Goal: Information Seeking & Learning: Learn about a topic

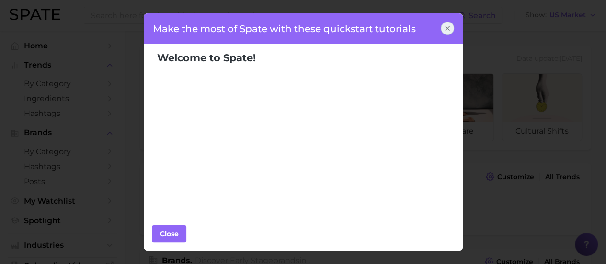
click at [445, 26] on icon at bounding box center [448, 28] width 8 height 8
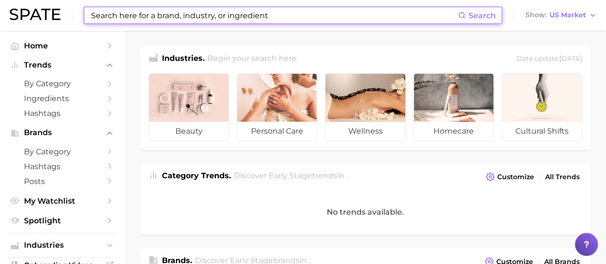
click at [200, 11] on input at bounding box center [274, 15] width 368 height 16
click at [191, 17] on input at bounding box center [274, 15] width 368 height 16
click at [205, 11] on input at bounding box center [274, 15] width 368 height 16
click at [203, 13] on input at bounding box center [274, 15] width 368 height 16
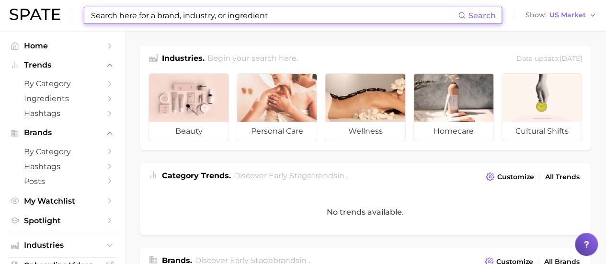
click at [260, 18] on input at bounding box center [274, 15] width 368 height 16
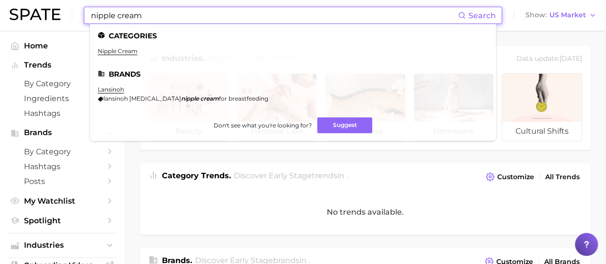
type input "nipple cream"
click at [487, 18] on span "Search" at bounding box center [482, 15] width 27 height 9
click at [105, 52] on link "nipple cream" at bounding box center [118, 50] width 40 height 7
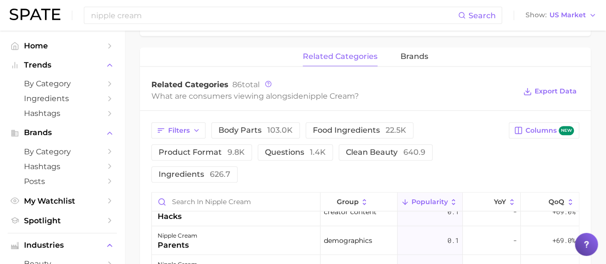
scroll to position [430, 0]
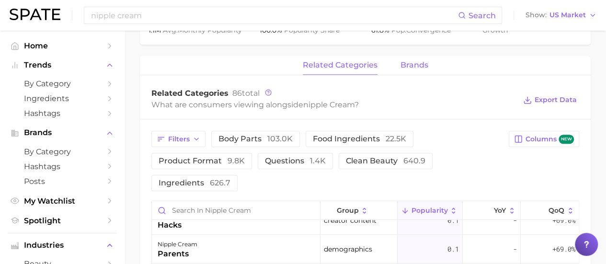
click at [421, 66] on span "brands" at bounding box center [415, 65] width 28 height 9
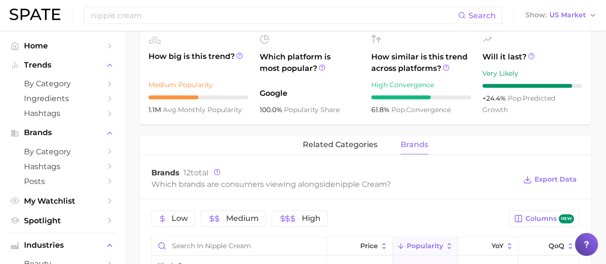
scroll to position [359, 0]
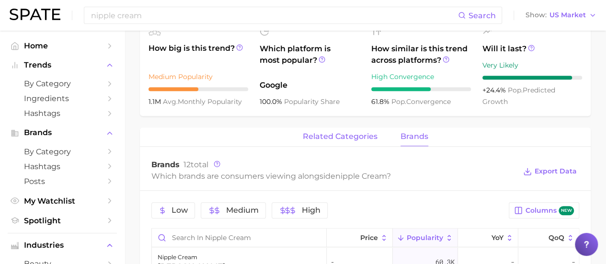
drag, startPoint x: 352, startPoint y: 147, endPoint x: 352, endPoint y: 140, distance: 6.7
click at [347, 137] on span "related categories" at bounding box center [340, 136] width 75 height 9
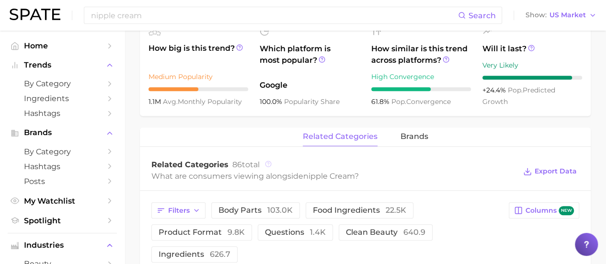
click at [270, 166] on circle at bounding box center [269, 164] width 6 height 6
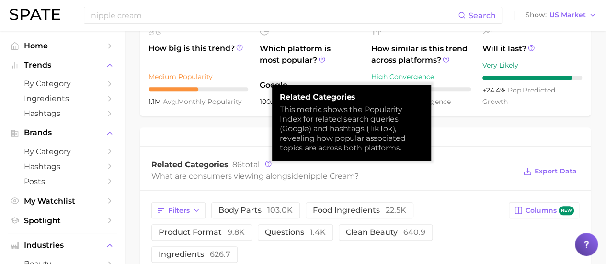
click at [251, 178] on div "What are consumers viewing alongside nipple cream ?" at bounding box center [333, 176] width 365 height 13
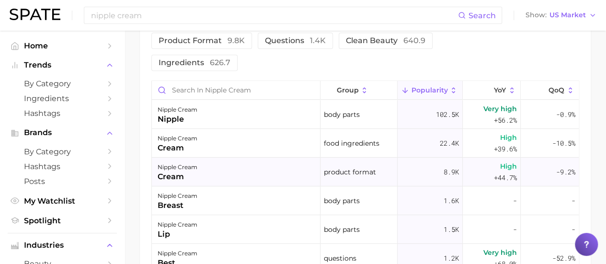
scroll to position [48, 0]
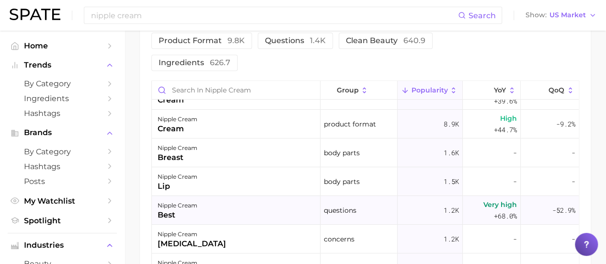
click at [193, 202] on div "nipple cream" at bounding box center [178, 206] width 40 height 12
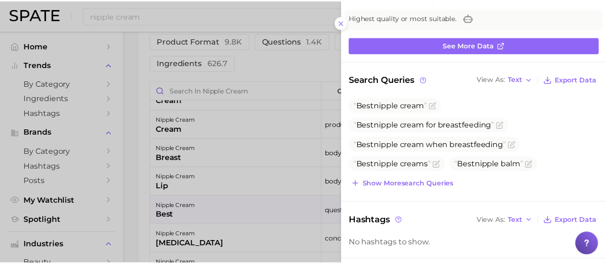
scroll to position [0, 0]
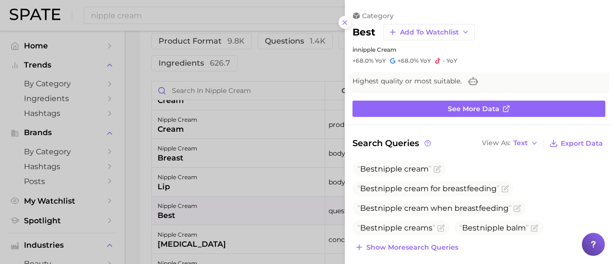
click at [290, 62] on div at bounding box center [306, 132] width 613 height 264
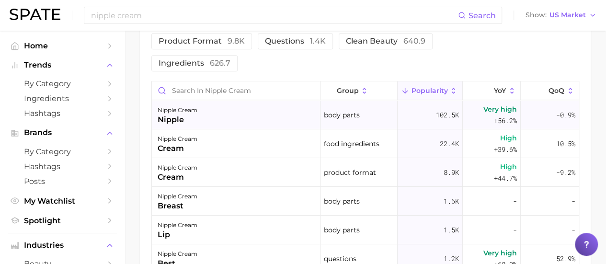
click at [177, 113] on div "nipple cream" at bounding box center [178, 110] width 40 height 12
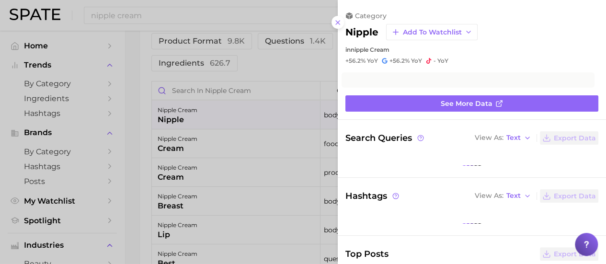
scroll to position [549, 0]
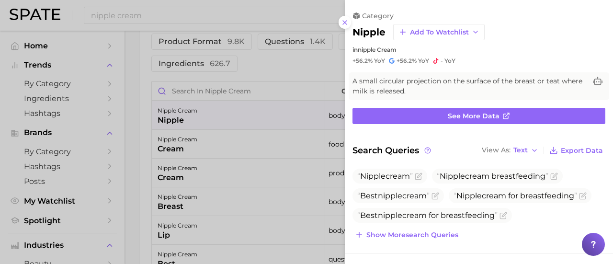
click at [203, 129] on div at bounding box center [306, 132] width 613 height 264
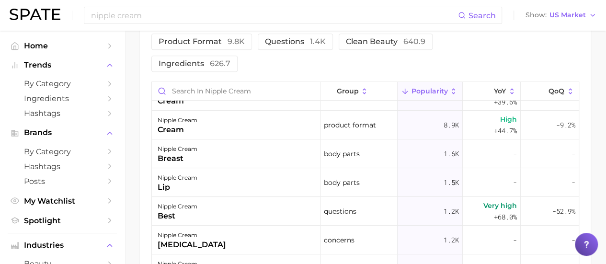
scroll to position [96, 0]
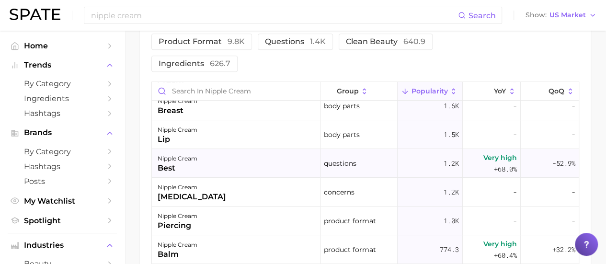
click at [175, 158] on div "nipple cream" at bounding box center [178, 159] width 40 height 12
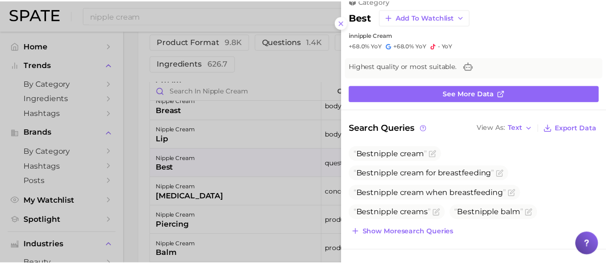
scroll to position [0, 0]
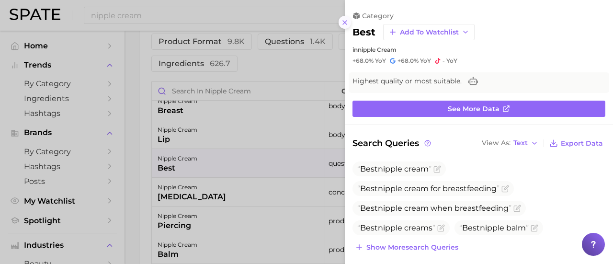
click at [346, 26] on button at bounding box center [345, 22] width 13 height 13
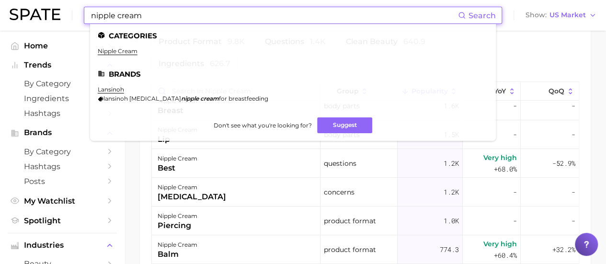
drag, startPoint x: 157, startPoint y: 14, endPoint x: 73, endPoint y: 15, distance: 83.9
click at [73, 15] on div "nipple cream Search Categories nipple cream Brands lansinoh lansinoh [MEDICAL_D…" at bounding box center [303, 15] width 587 height 31
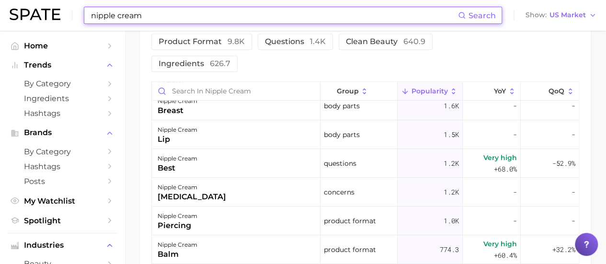
paste input ""Organic nipple [MEDICAL_DATA]"
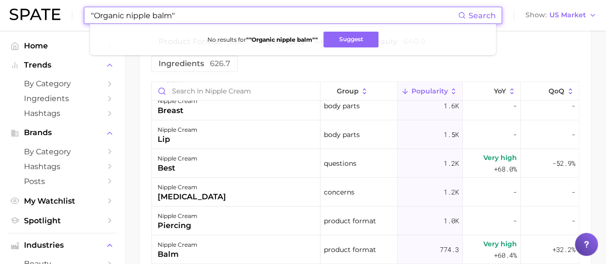
drag, startPoint x: 170, startPoint y: 12, endPoint x: 94, endPoint y: 20, distance: 76.6
click at [94, 20] on input ""Organic nipple balm"" at bounding box center [274, 15] width 368 height 16
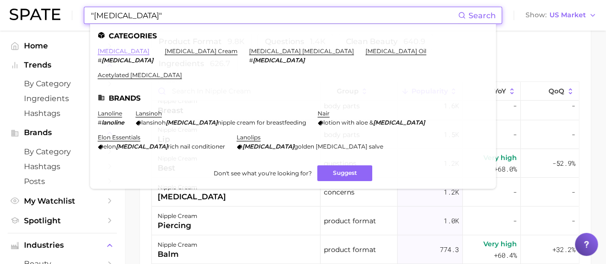
click at [108, 47] on link "[MEDICAL_DATA]" at bounding box center [124, 50] width 52 height 7
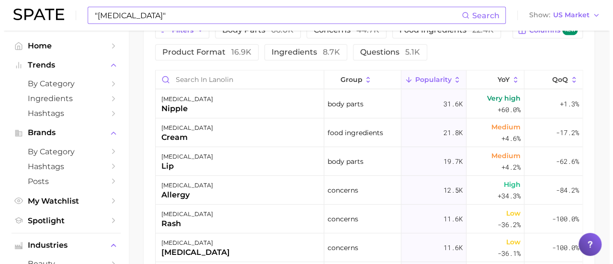
scroll to position [575, 0]
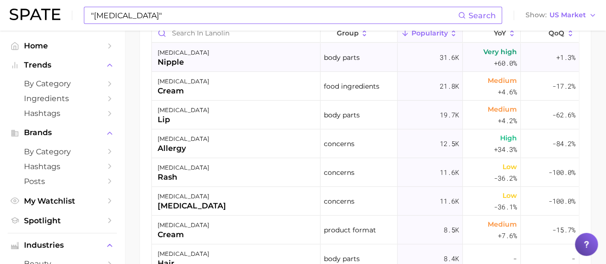
click at [181, 62] on div "nipple" at bounding box center [184, 63] width 52 height 12
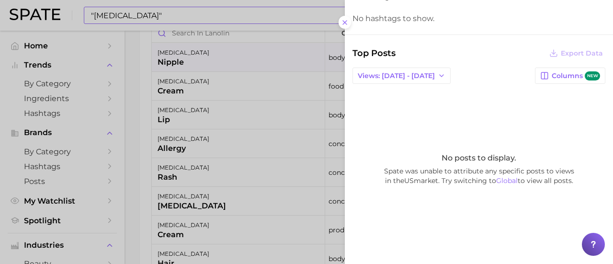
scroll to position [56, 0]
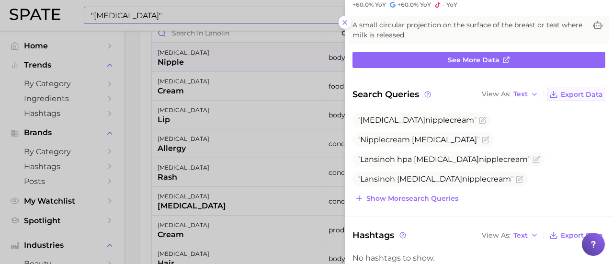
click at [569, 92] on span "Export Data" at bounding box center [582, 95] width 42 height 8
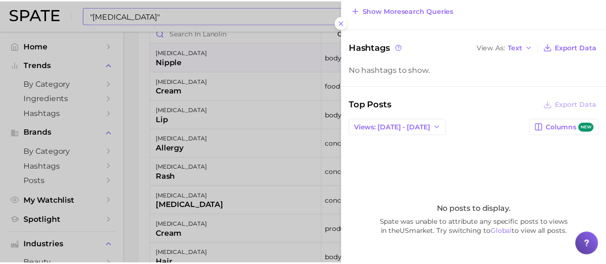
scroll to position [296, 0]
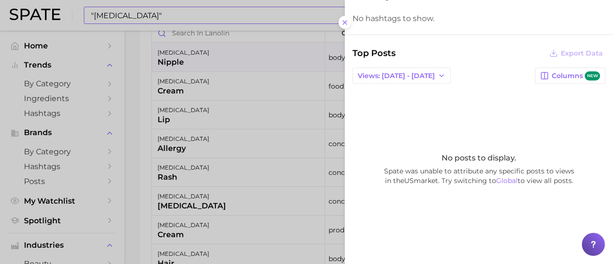
click at [412, 174] on span "Spate was unable to attribute any specific posts to views in the US market. Try…" at bounding box center [479, 175] width 253 height 19
click at [346, 22] on icon at bounding box center [345, 23] width 8 height 8
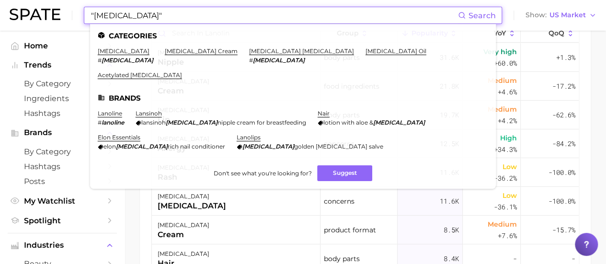
click at [230, 22] on input ""[MEDICAL_DATA]"" at bounding box center [274, 15] width 368 height 16
drag, startPoint x: 226, startPoint y: 17, endPoint x: 55, endPoint y: 19, distance: 171.1
click at [55, 19] on div ""[MEDICAL_DATA]" Search Categories [MEDICAL_DATA] # [MEDICAL_DATA] [MEDICAL_DAT…" at bounding box center [303, 15] width 587 height 31
paste input "-free,"
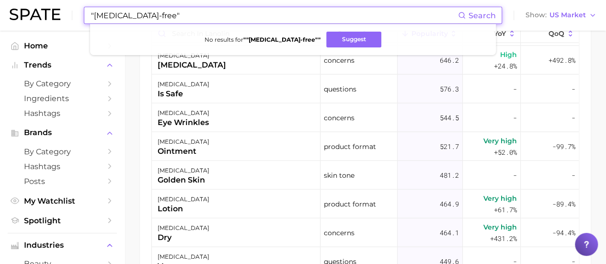
scroll to position [1054, 0]
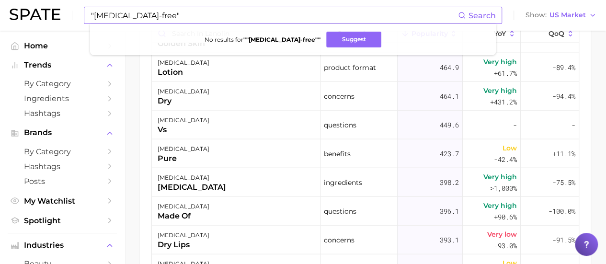
click at [161, 11] on input ""[MEDICAL_DATA]-free"" at bounding box center [274, 15] width 368 height 16
drag, startPoint x: 161, startPoint y: 11, endPoint x: 58, endPoint y: 13, distance: 103.5
click at [58, 13] on div ""[MEDICAL_DATA]-free" Search No results for " "[MEDICAL_DATA]-free" " Suggest S…" at bounding box center [303, 15] width 587 height 31
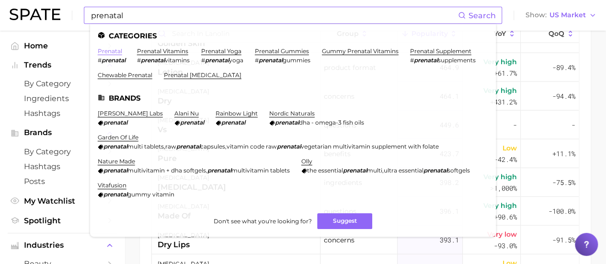
click at [117, 55] on link "prenatal" at bounding box center [110, 50] width 24 height 7
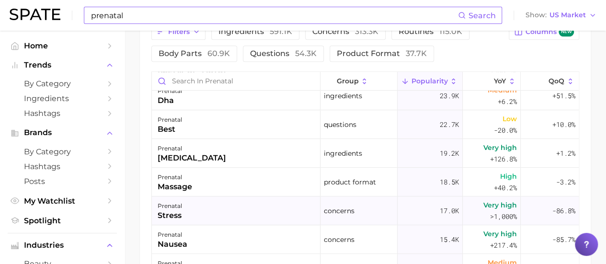
scroll to position [431, 0]
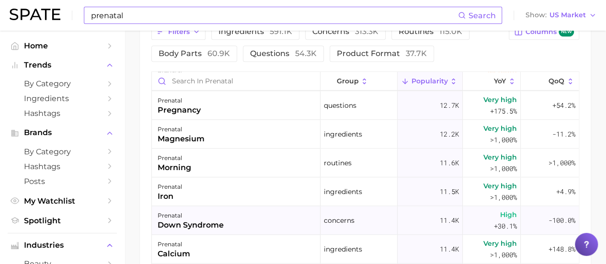
click at [199, 222] on div "down syndrome" at bounding box center [191, 226] width 66 height 12
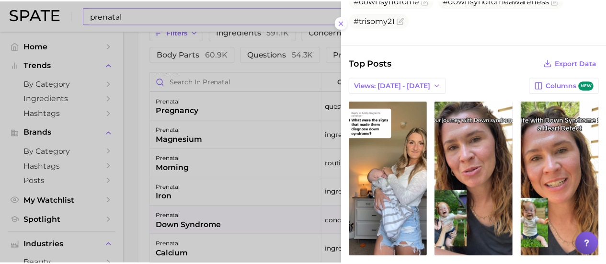
scroll to position [301, 0]
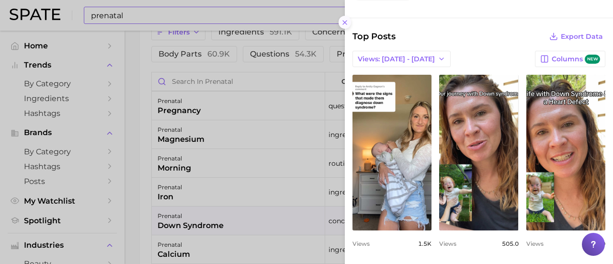
click at [344, 24] on icon at bounding box center [345, 23] width 8 height 8
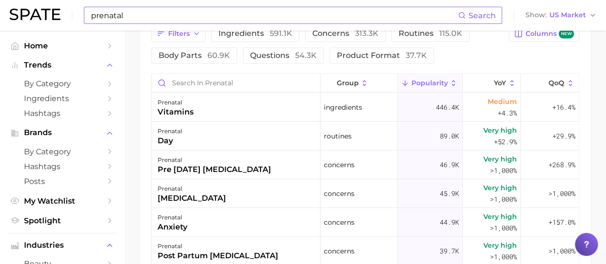
scroll to position [479, 0]
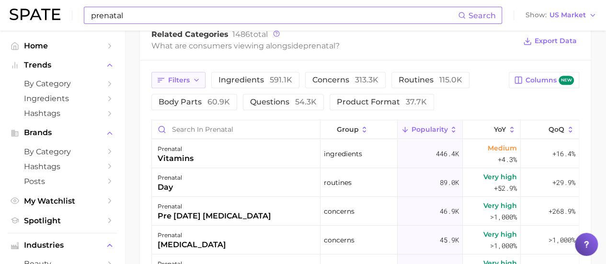
click at [188, 82] on span "Filters" at bounding box center [179, 80] width 22 height 8
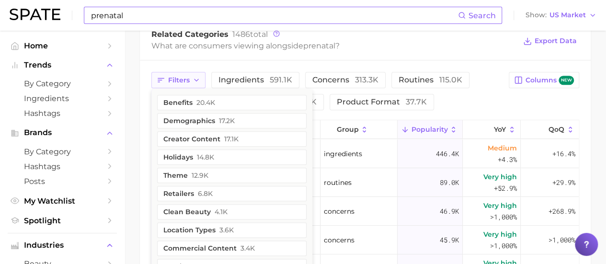
click at [188, 82] on span "Filters" at bounding box center [179, 80] width 22 height 8
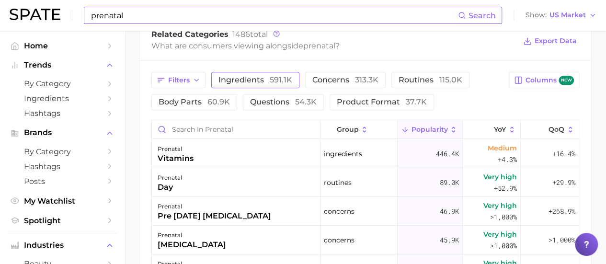
click at [245, 82] on span "ingredients 591.1k" at bounding box center [256, 80] width 74 height 8
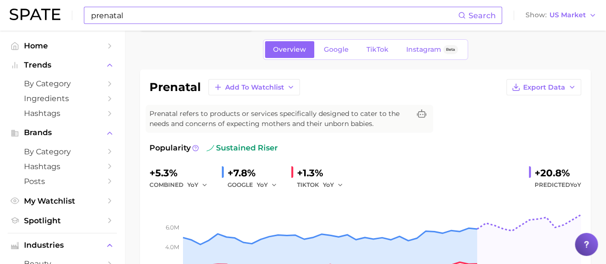
scroll to position [0, 0]
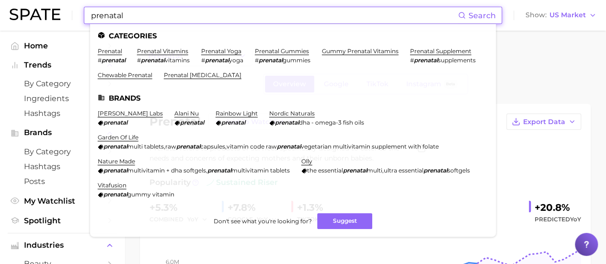
drag, startPoint x: 170, startPoint y: 10, endPoint x: 46, endPoint y: 19, distance: 124.0
click at [46, 19] on div "prenatal Search Categories prenatal # prenatal prenatal vitamins # prenatal vit…" at bounding box center [303, 15] width 587 height 31
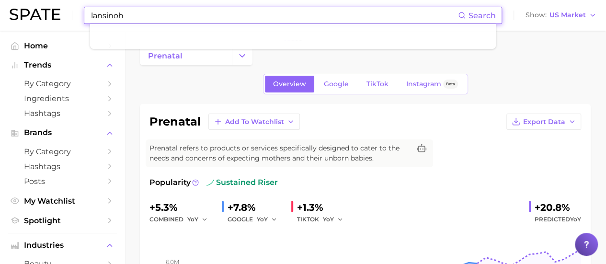
type input "lansinoh"
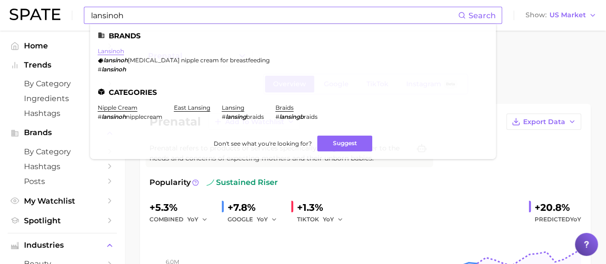
click at [112, 48] on link "lansinoh" at bounding box center [111, 50] width 26 height 7
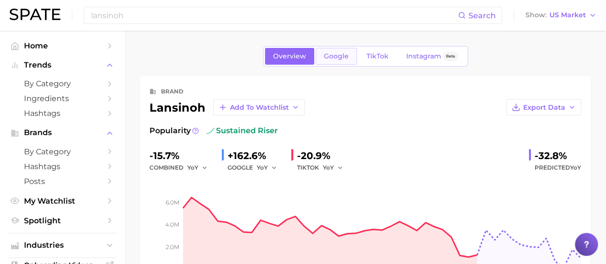
click at [335, 59] on span "Google" at bounding box center [336, 56] width 25 height 8
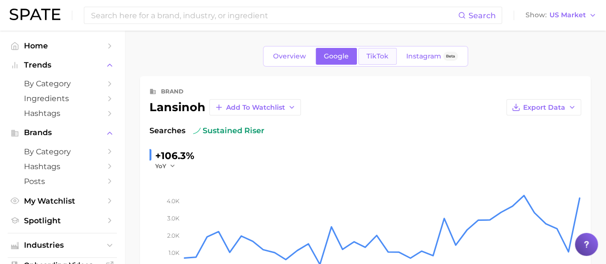
click at [377, 60] on link "TikTok" at bounding box center [378, 56] width 38 height 17
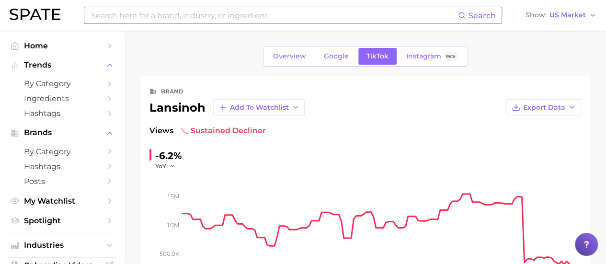
click at [226, 22] on input at bounding box center [274, 15] width 368 height 16
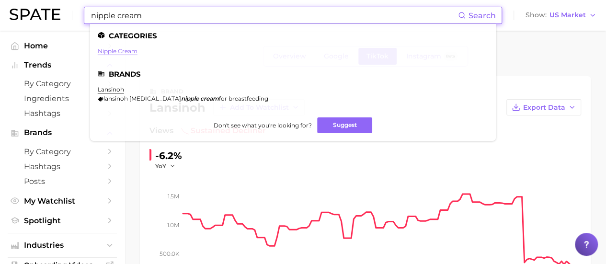
type input "nipple cream"
click at [115, 54] on link "nipple cream" at bounding box center [118, 50] width 40 height 7
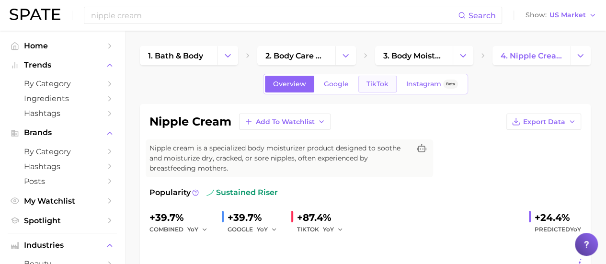
click at [386, 79] on link "TikTok" at bounding box center [378, 84] width 38 height 17
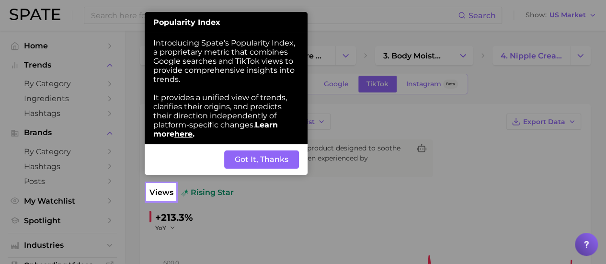
click at [238, 162] on button "Got It, Thanks" at bounding box center [261, 159] width 75 height 18
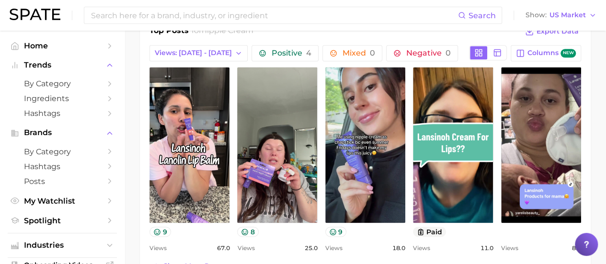
scroll to position [479, 0]
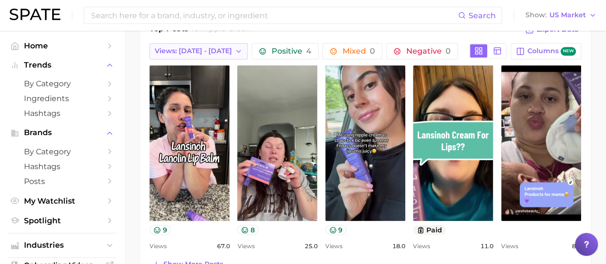
click at [184, 48] on span "Views: [DATE] - [DATE]" at bounding box center [193, 51] width 77 height 8
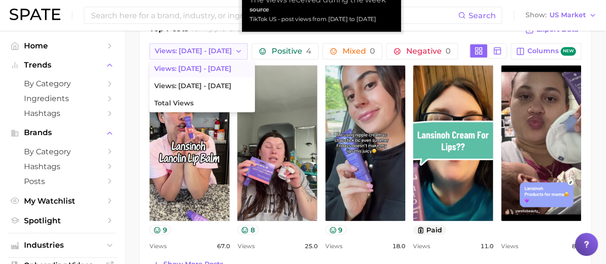
click at [184, 48] on span "Views: [DATE] - [DATE]" at bounding box center [193, 51] width 77 height 8
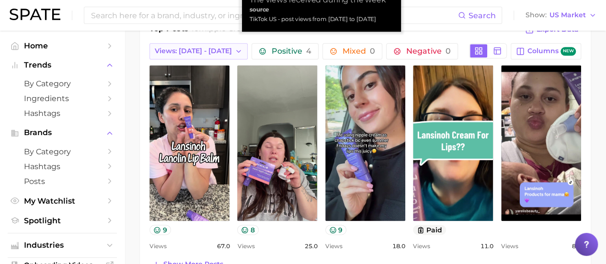
scroll to position [431, 0]
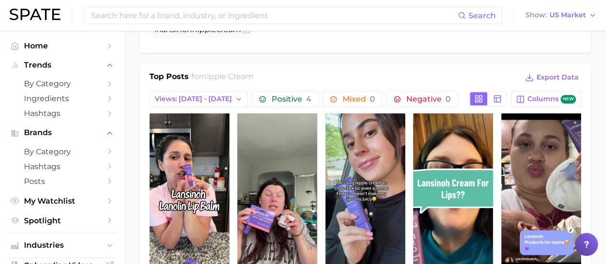
click at [218, 78] on span "nipple cream" at bounding box center [228, 76] width 52 height 9
click at [532, 99] on span "Columns new" at bounding box center [552, 99] width 48 height 9
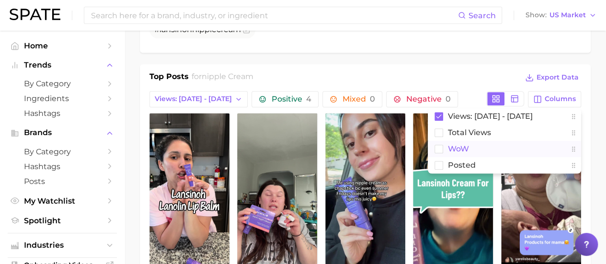
click at [458, 149] on span "WoW" at bounding box center [458, 149] width 21 height 8
click at [436, 163] on rect at bounding box center [439, 165] width 8 height 8
click at [443, 127] on button "Total Views" at bounding box center [504, 133] width 153 height 16
click at [598, 82] on main "1. bath & body 2. body care products 3. body moisturizing products 4. nipple cr…" at bounding box center [366, 220] width 482 height 1243
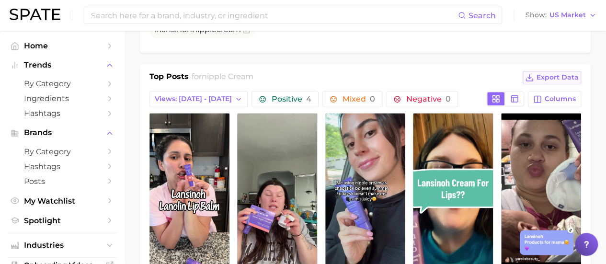
click at [563, 82] on button "Export Data" at bounding box center [552, 77] width 58 height 13
click at [567, 100] on span "Columns" at bounding box center [560, 99] width 31 height 8
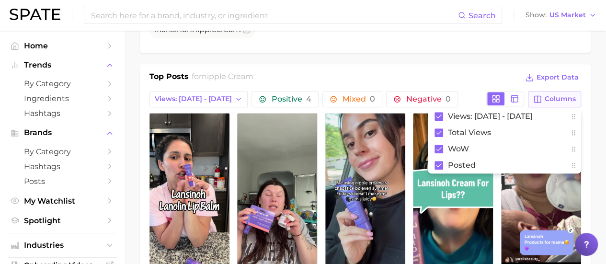
click at [563, 100] on span "Columns" at bounding box center [560, 99] width 31 height 8
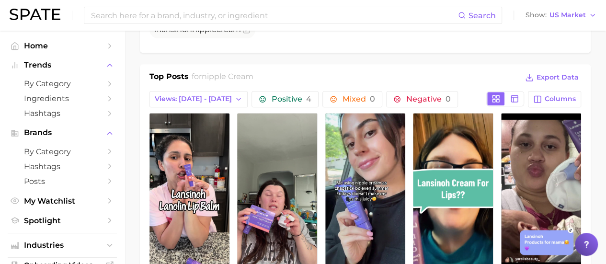
click at [590, 98] on main "1. bath & body 2. body care products 3. body moisturizing products 4. nipple cr…" at bounding box center [366, 220] width 482 height 1243
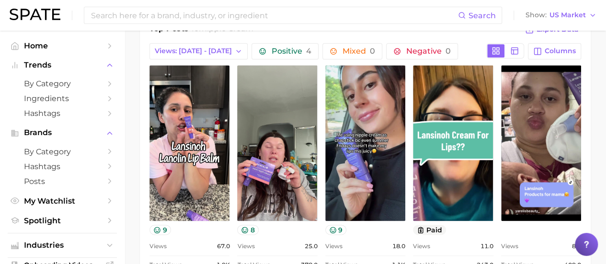
scroll to position [383, 0]
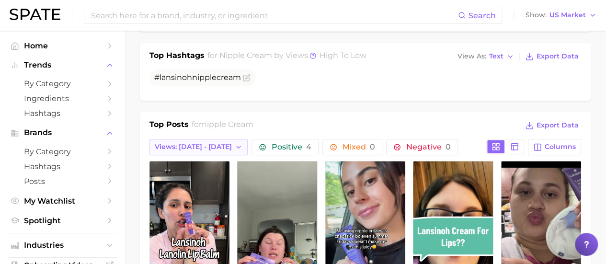
click at [220, 146] on span "Views: [DATE] - [DATE]" at bounding box center [193, 147] width 77 height 8
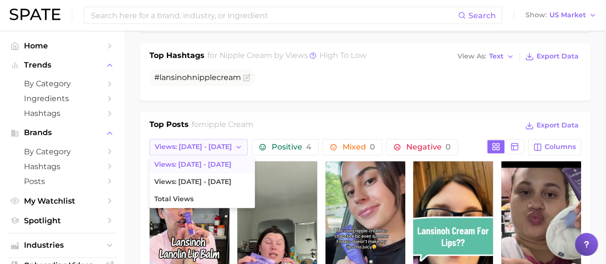
click at [220, 146] on span "Views: [DATE] - [DATE]" at bounding box center [193, 147] width 77 height 8
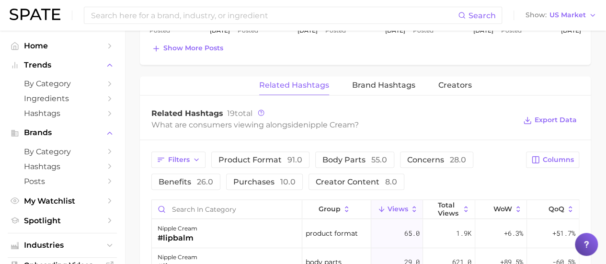
scroll to position [767, 0]
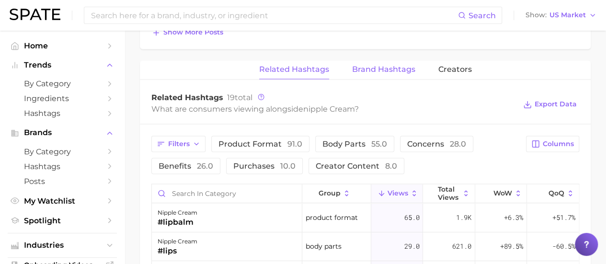
click at [388, 69] on span "Brand Hashtags" at bounding box center [383, 69] width 63 height 9
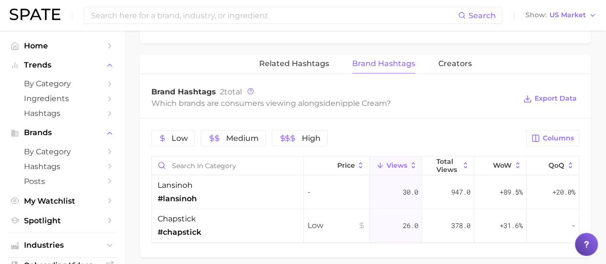
scroll to position [764, 0]
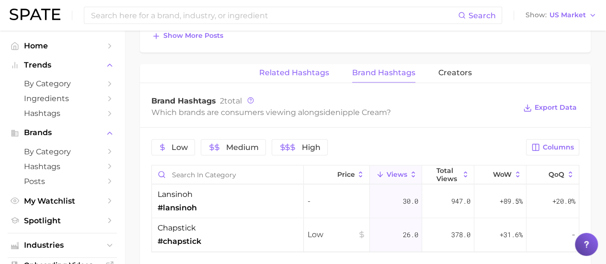
click at [292, 69] on span "Related Hashtags" at bounding box center [294, 73] width 70 height 9
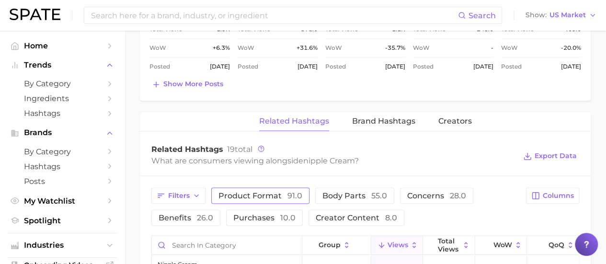
scroll to position [716, 0]
click at [326, 213] on span "creator content 8.0" at bounding box center [356, 217] width 81 height 8
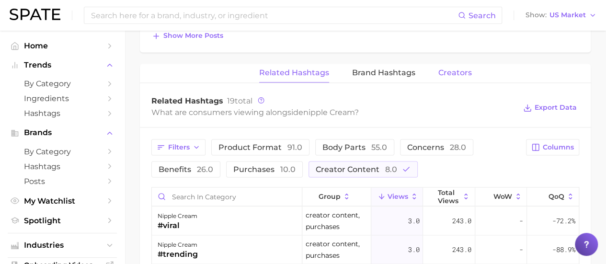
click at [460, 73] on span "Creators" at bounding box center [456, 73] width 34 height 9
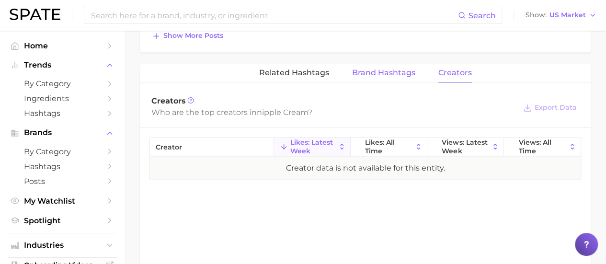
click at [403, 71] on span "Brand Hashtags" at bounding box center [383, 73] width 63 height 9
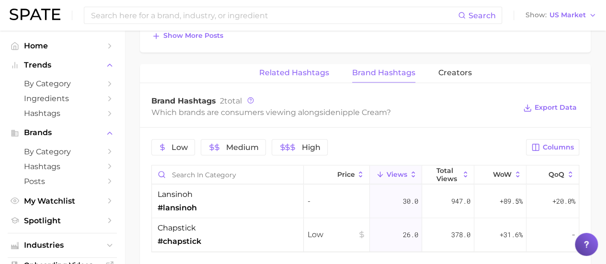
click at [305, 73] on span "Related Hashtags" at bounding box center [294, 73] width 70 height 9
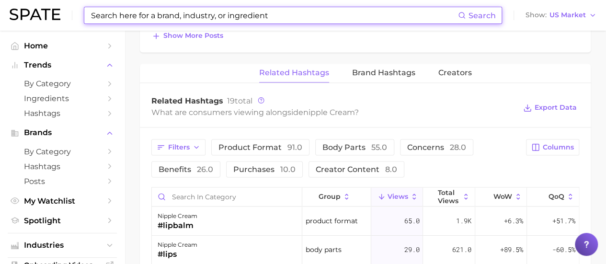
click at [272, 18] on input at bounding box center [274, 15] width 368 height 16
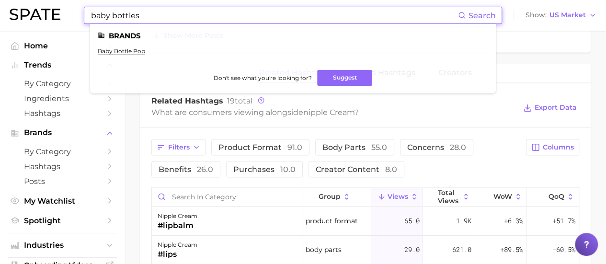
drag, startPoint x: 111, startPoint y: 16, endPoint x: 64, endPoint y: 15, distance: 46.5
click at [64, 15] on div "baby bottles Search Brands baby bottle pop Don't see what you're looking for? S…" at bounding box center [303, 15] width 587 height 31
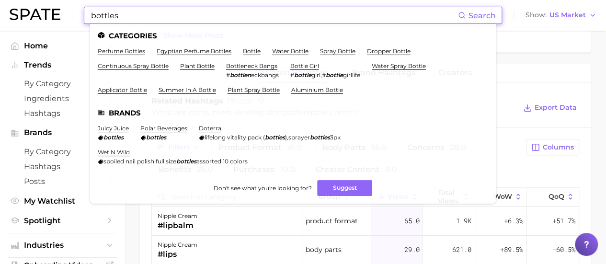
click at [121, 18] on input "bottles" at bounding box center [274, 15] width 368 height 16
drag, startPoint x: 121, startPoint y: 18, endPoint x: 62, endPoint y: 18, distance: 59.0
click at [62, 18] on div "bottles Search Categories perfume bottles egyptian perfume bottles bottle water…" at bounding box center [303, 15] width 587 height 31
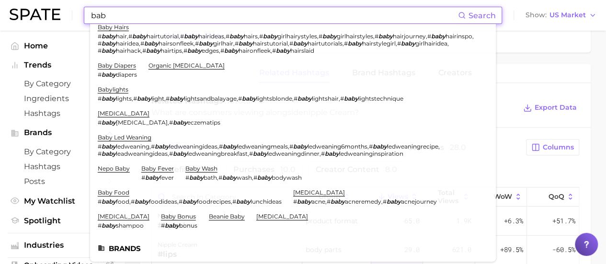
scroll to position [0, 0]
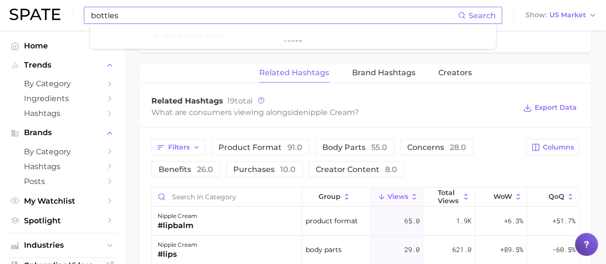
click at [492, 12] on span "Search" at bounding box center [482, 15] width 27 height 9
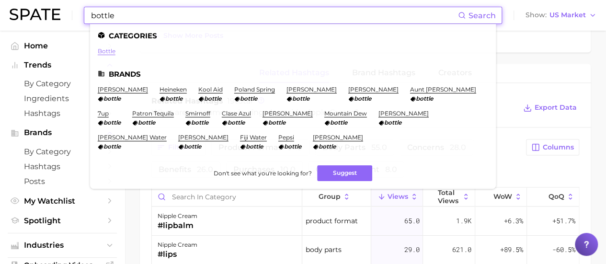
type input "bottle"
click at [105, 52] on link "bottle" at bounding box center [107, 50] width 18 height 7
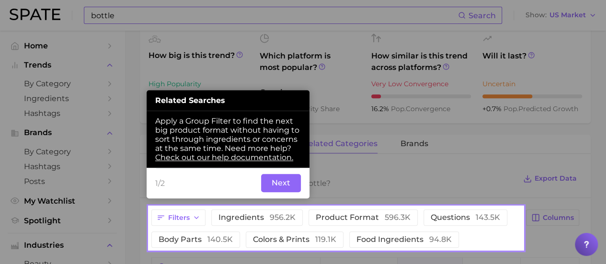
scroll to position [346, 0]
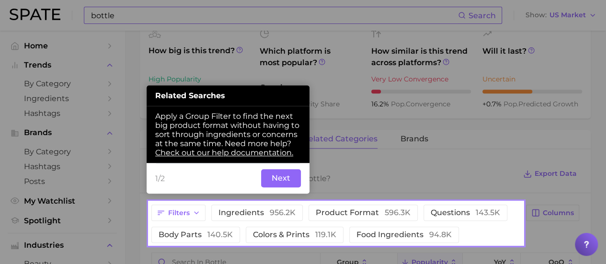
click at [283, 183] on button "Next" at bounding box center [281, 178] width 40 height 18
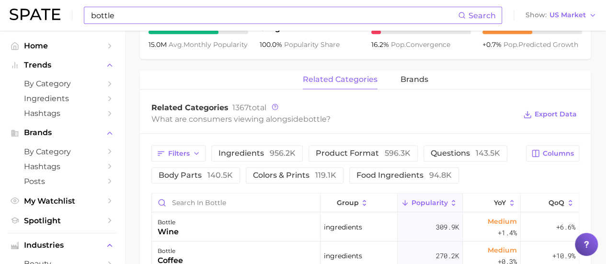
scroll to position [394, 0]
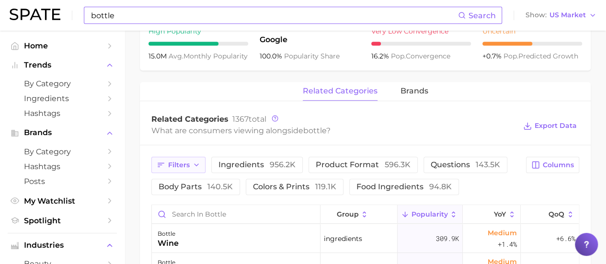
click at [184, 157] on button "Filters" at bounding box center [178, 165] width 54 height 16
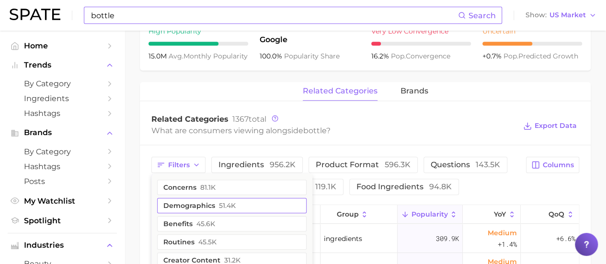
click at [201, 205] on button "demographics 51.4k" at bounding box center [232, 205] width 150 height 15
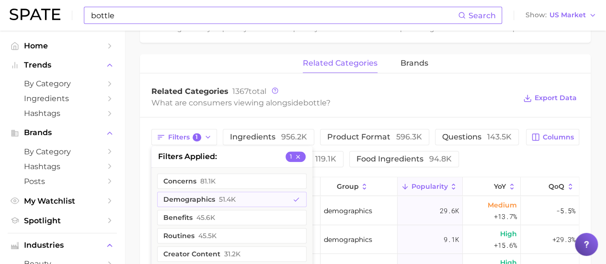
scroll to position [442, 0]
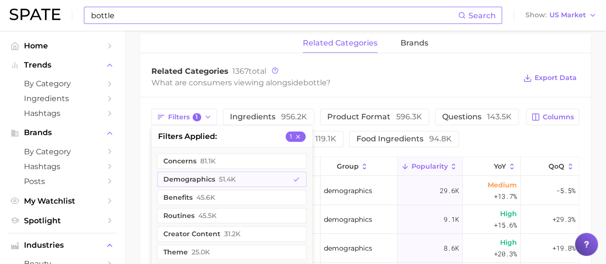
click at [472, 87] on div "What are consumers viewing alongside bottle ?" at bounding box center [333, 82] width 365 height 13
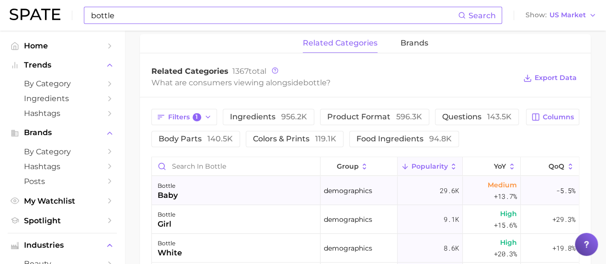
click at [177, 200] on div "baby" at bounding box center [168, 196] width 20 height 12
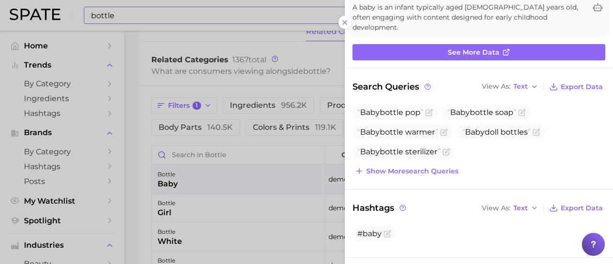
scroll to position [96, 0]
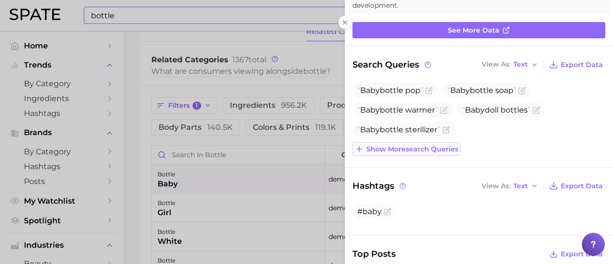
click at [403, 145] on span "Show more search queries" at bounding box center [413, 149] width 92 height 8
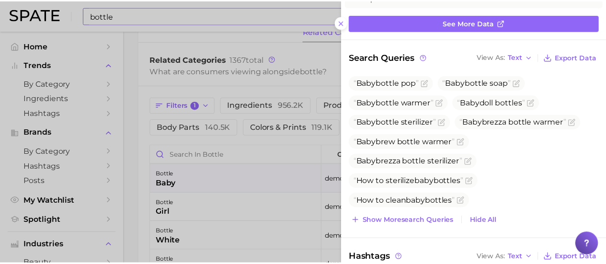
scroll to position [94, 0]
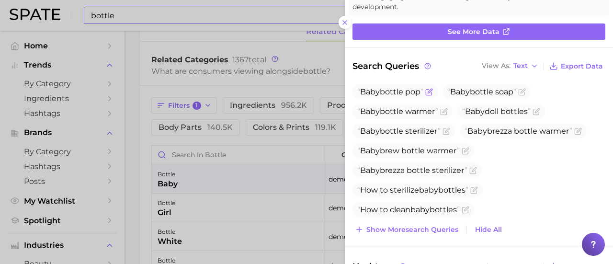
click at [396, 87] on span "Baby bottle pop" at bounding box center [391, 91] width 66 height 9
click at [433, 88] on icon "Flag as miscategorized or irrelevant" at bounding box center [430, 92] width 8 height 8
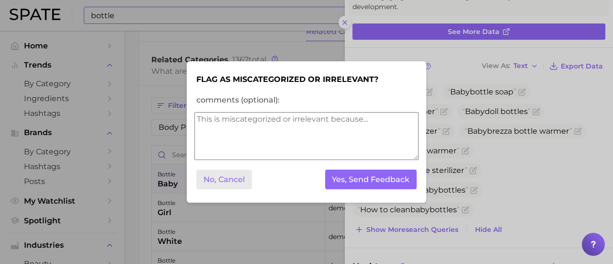
click at [237, 170] on button "No, Cancel" at bounding box center [225, 180] width 56 height 20
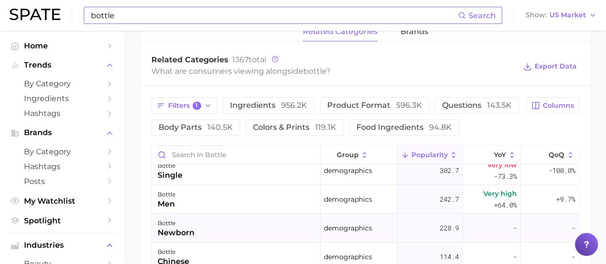
scroll to position [144, 0]
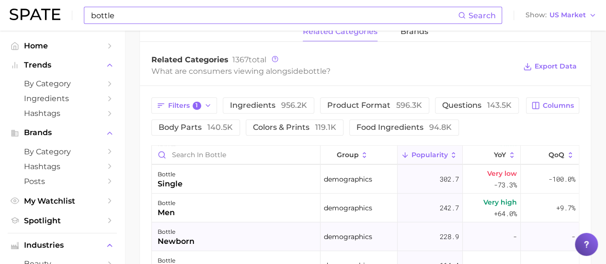
click at [219, 235] on div "bottle newborn" at bounding box center [236, 236] width 169 height 29
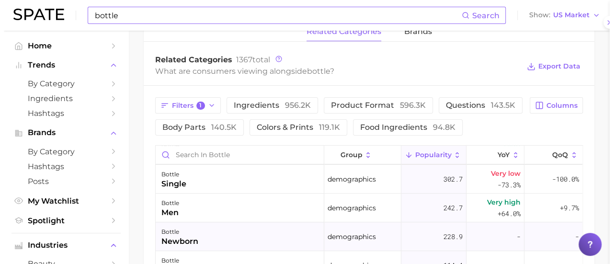
scroll to position [465, 0]
